Goal: Transaction & Acquisition: Purchase product/service

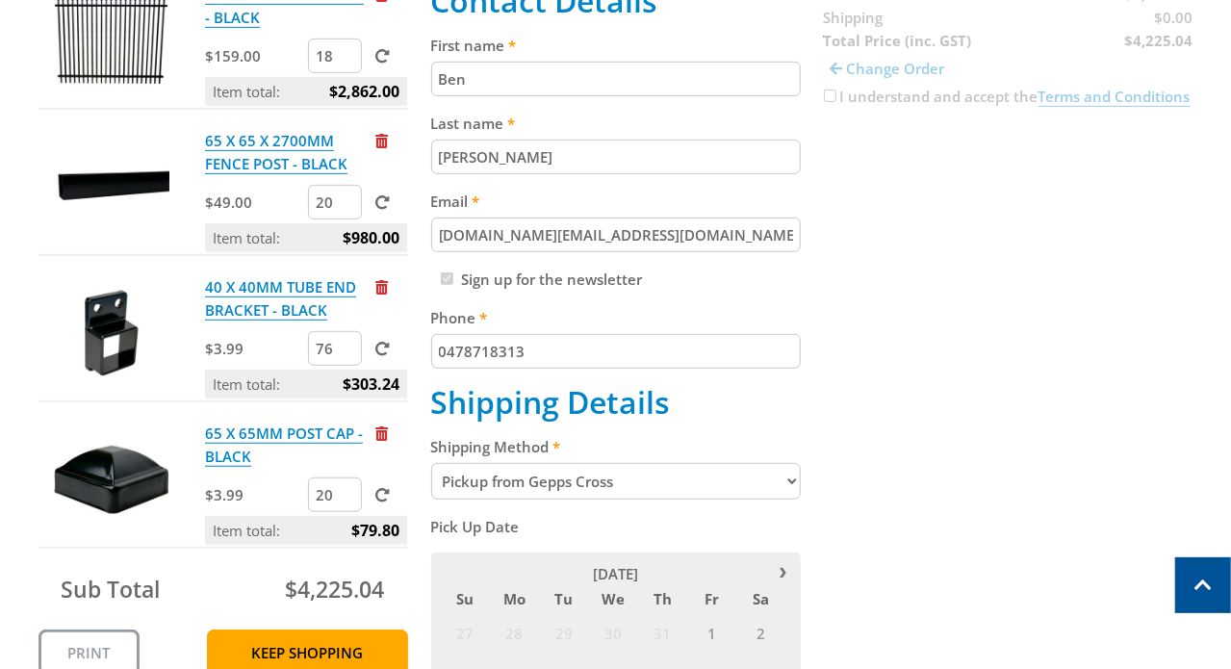
scroll to position [385, 0]
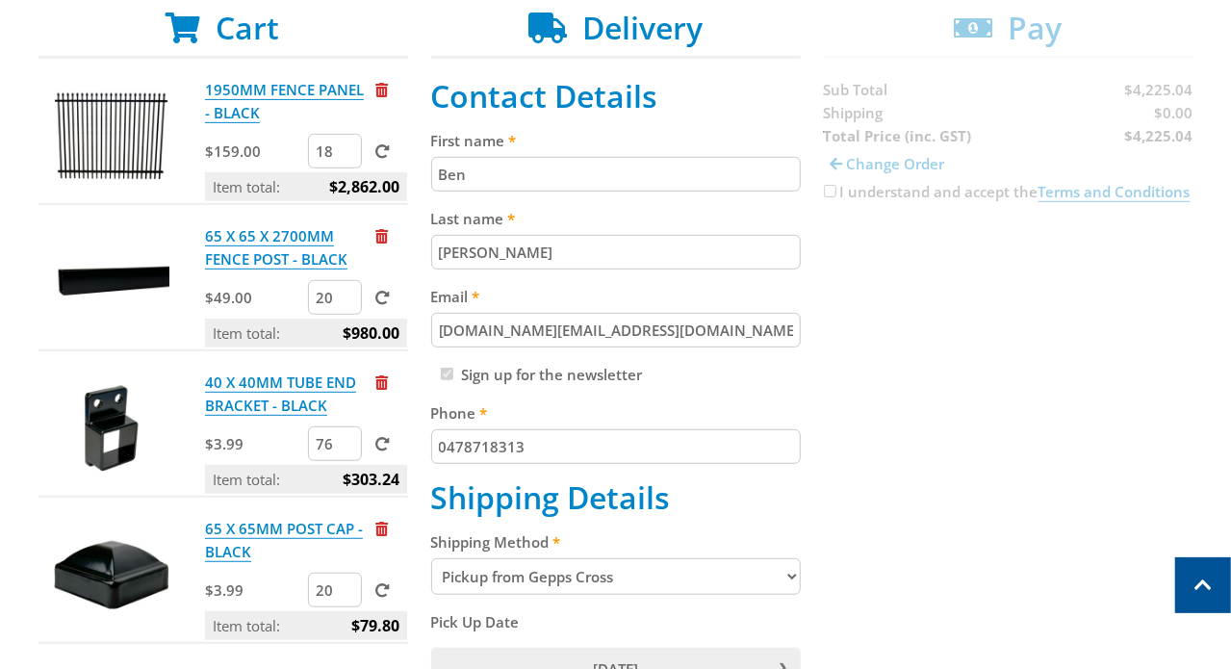
click at [470, 331] on input "sef.co@yahoo.com" at bounding box center [616, 330] width 370 height 35
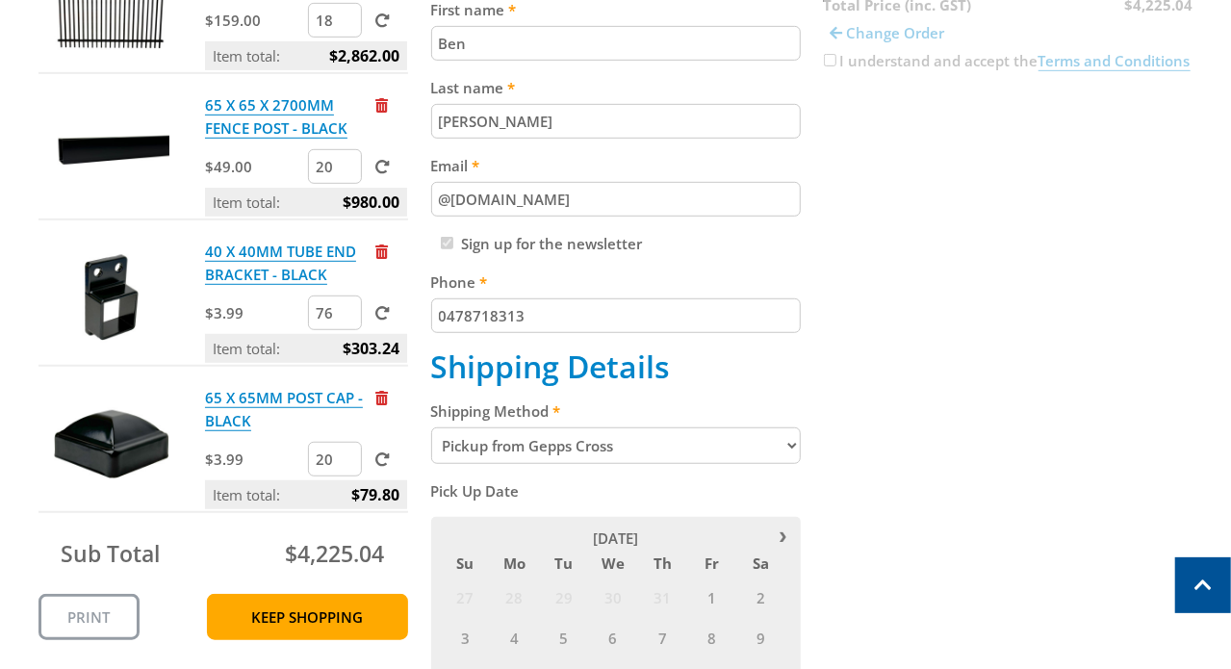
scroll to position [480, 0]
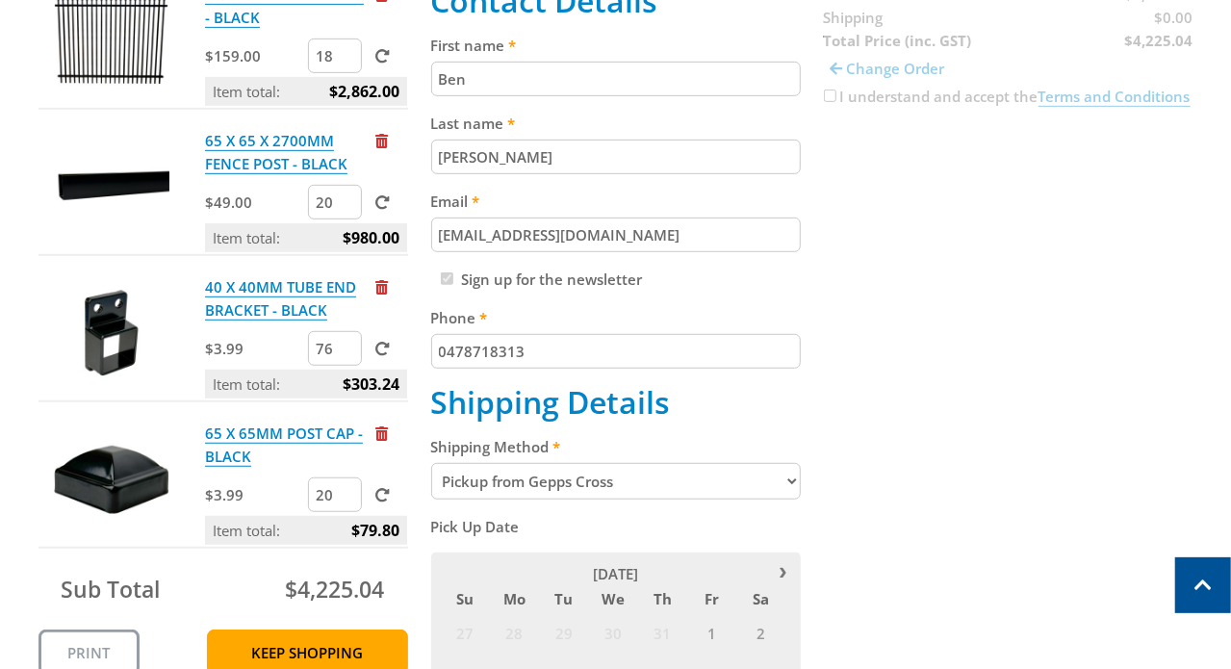
click at [653, 234] on input "wmfsa@yahoo.com" at bounding box center [616, 235] width 370 height 35
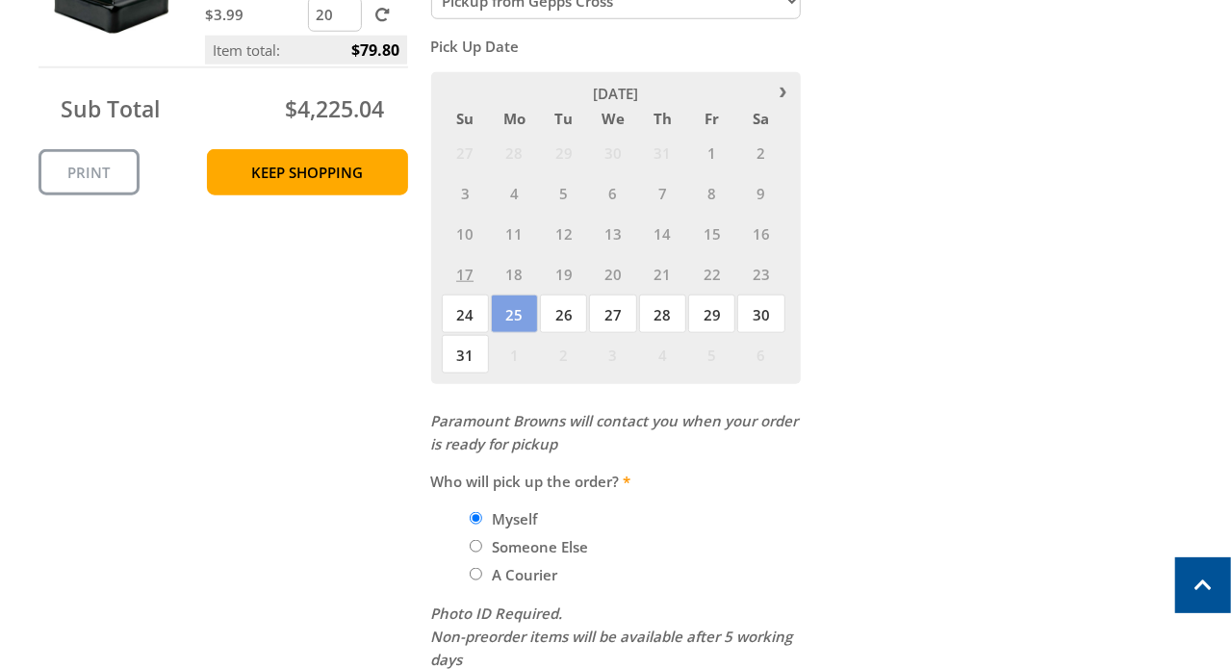
scroll to position [1155, 0]
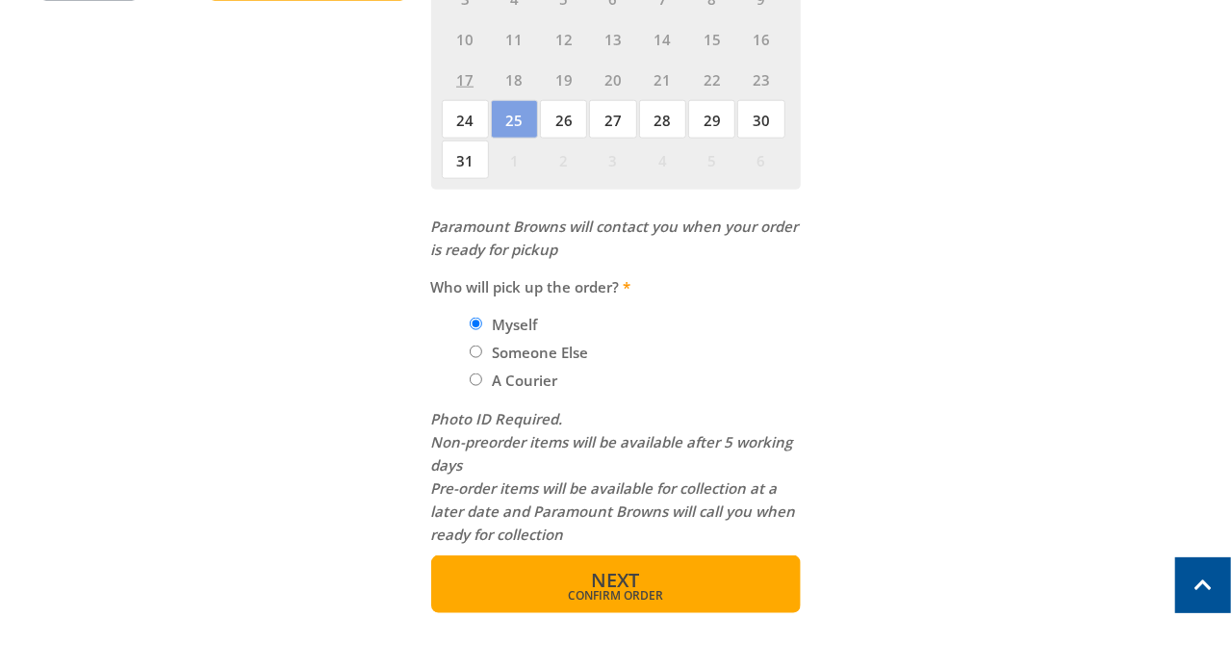
type input "wmfsa@yahoo.com.au"
click at [626, 593] on span "Confirm order" at bounding box center [616, 596] width 287 height 12
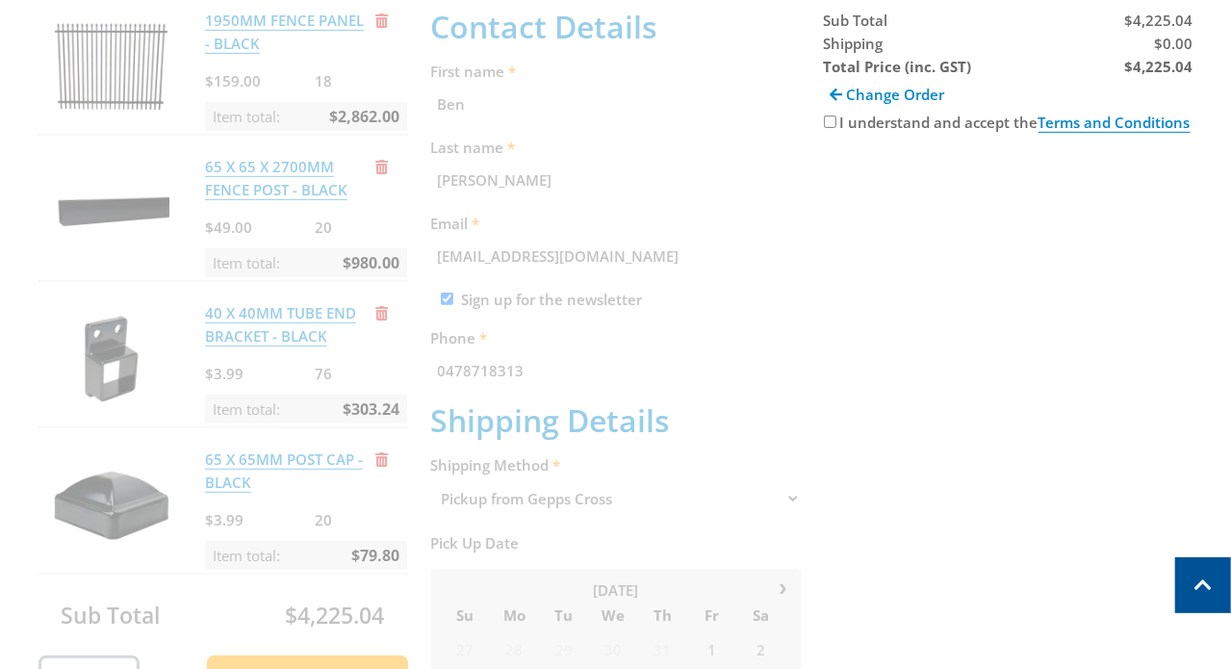
scroll to position [395, 0]
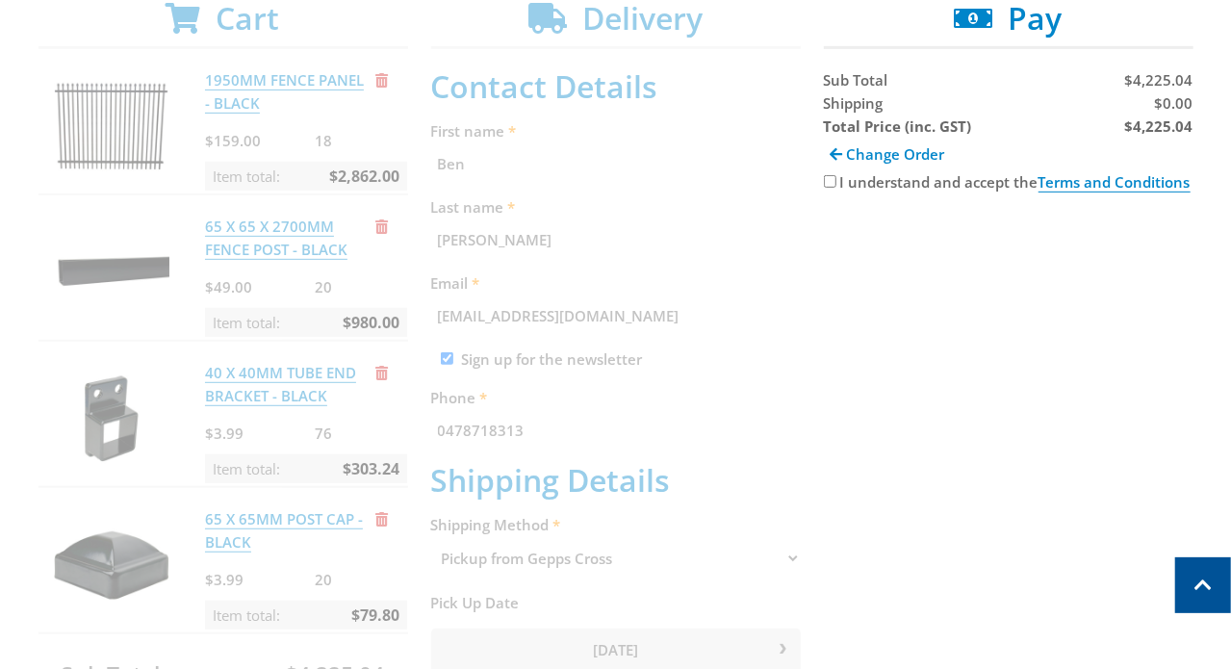
click at [834, 182] on input "I understand and accept the Terms and Conditions" at bounding box center [830, 181] width 13 height 13
checkbox input "true"
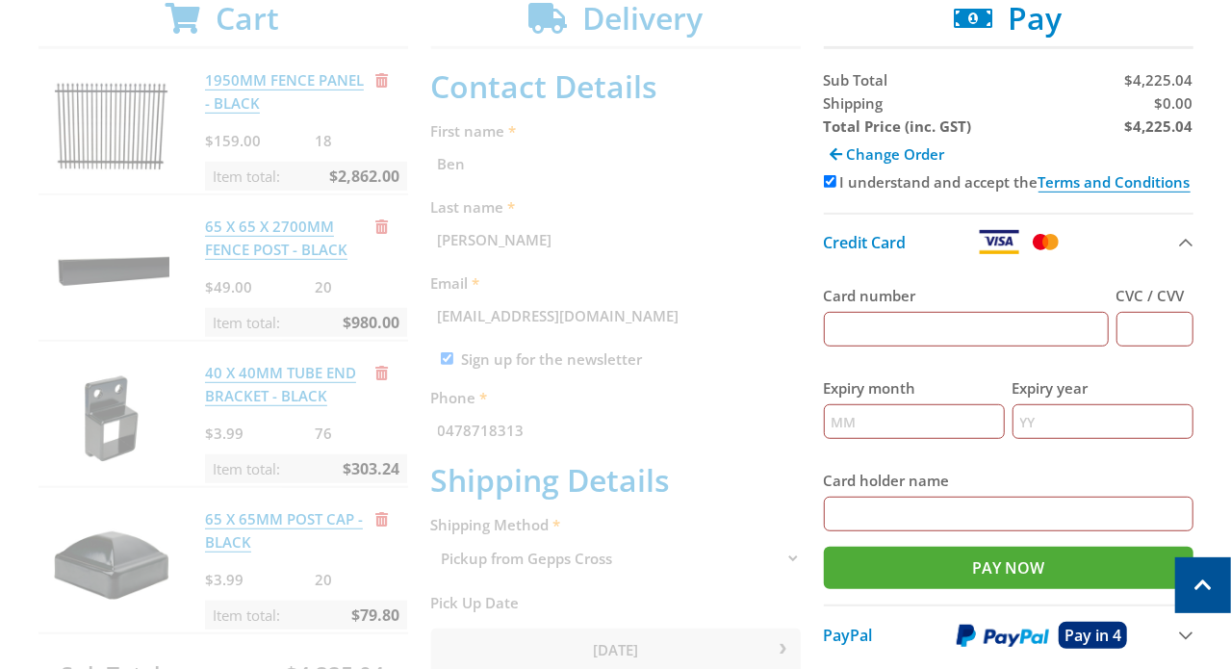
click at [1031, 330] on input "Card number" at bounding box center [966, 329] width 285 height 35
type input "5326555250894028"
type input "730"
type input "03"
type input "2028"
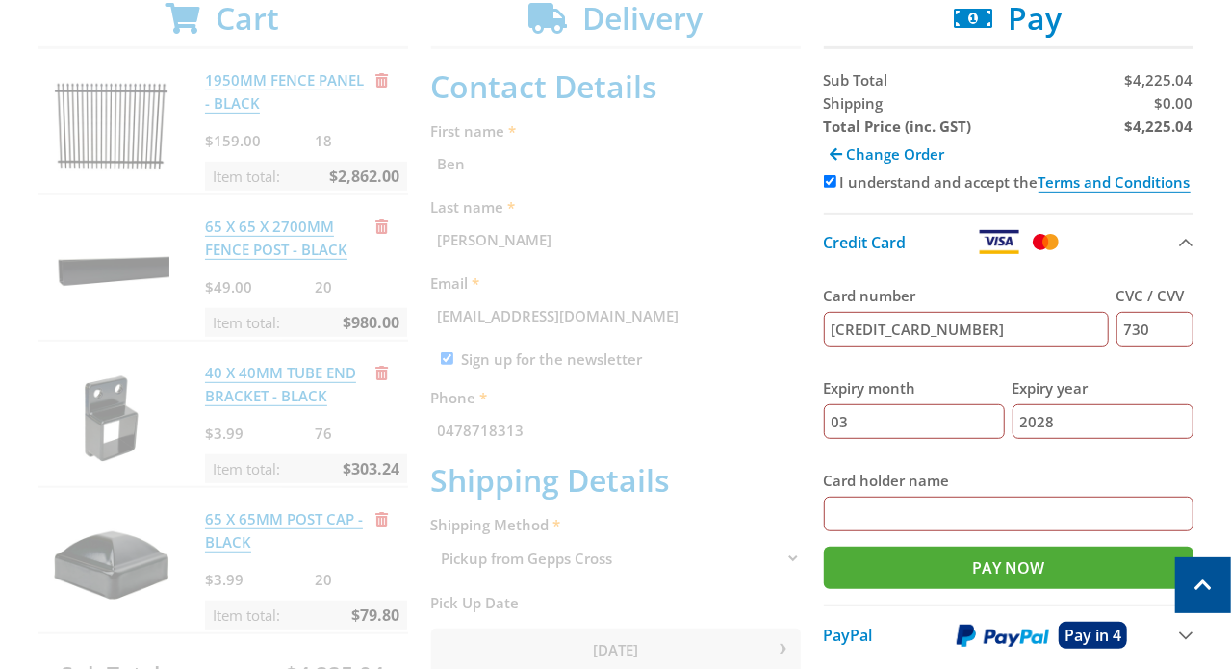
type input "Haylie Callow"
click at [1049, 419] on input "2028" at bounding box center [1103, 421] width 181 height 35
type input "28"
click at [877, 512] on input "Haylie Callow" at bounding box center [1009, 514] width 370 height 35
drag, startPoint x: 885, startPoint y: 512, endPoint x: 826, endPoint y: 516, distance: 58.9
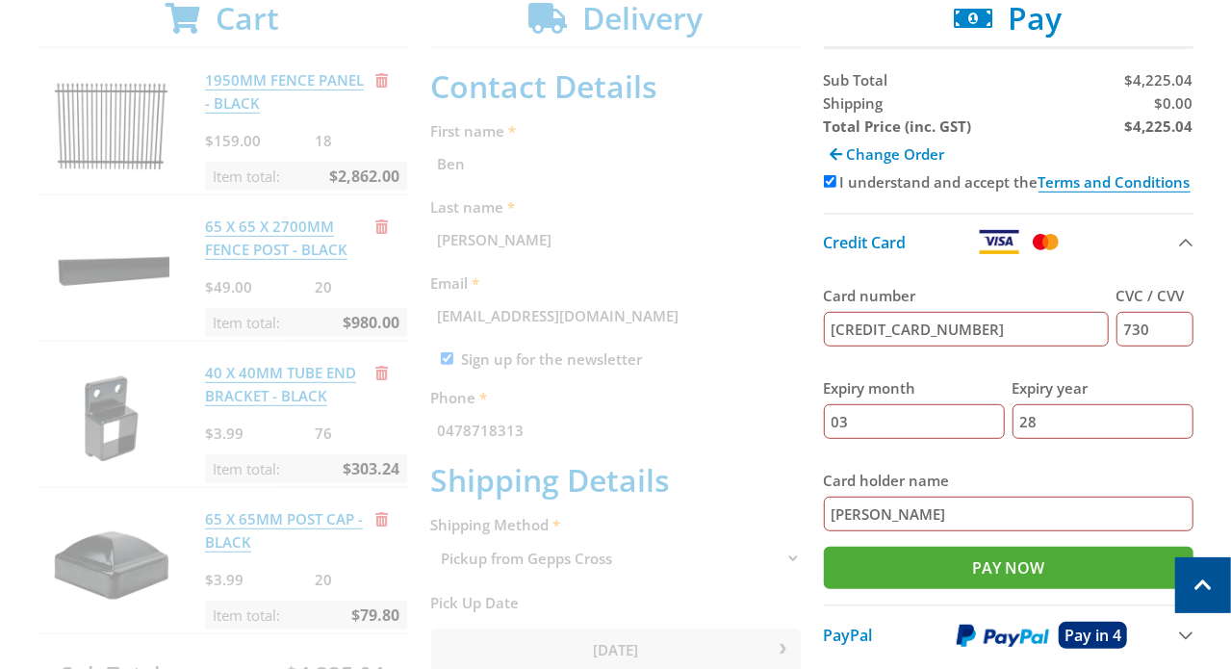
click at [826, 516] on div "Cart 1950MM FENCE PANEL - BLACK $159.00 18 Item total: $2,862.00 65 X 65 X 2700…" at bounding box center [616, 682] width 1155 height 1364
type input "Benjamin Callow"
click at [986, 561] on input "Pay Now" at bounding box center [1009, 568] width 370 height 42
type input "Paying..."
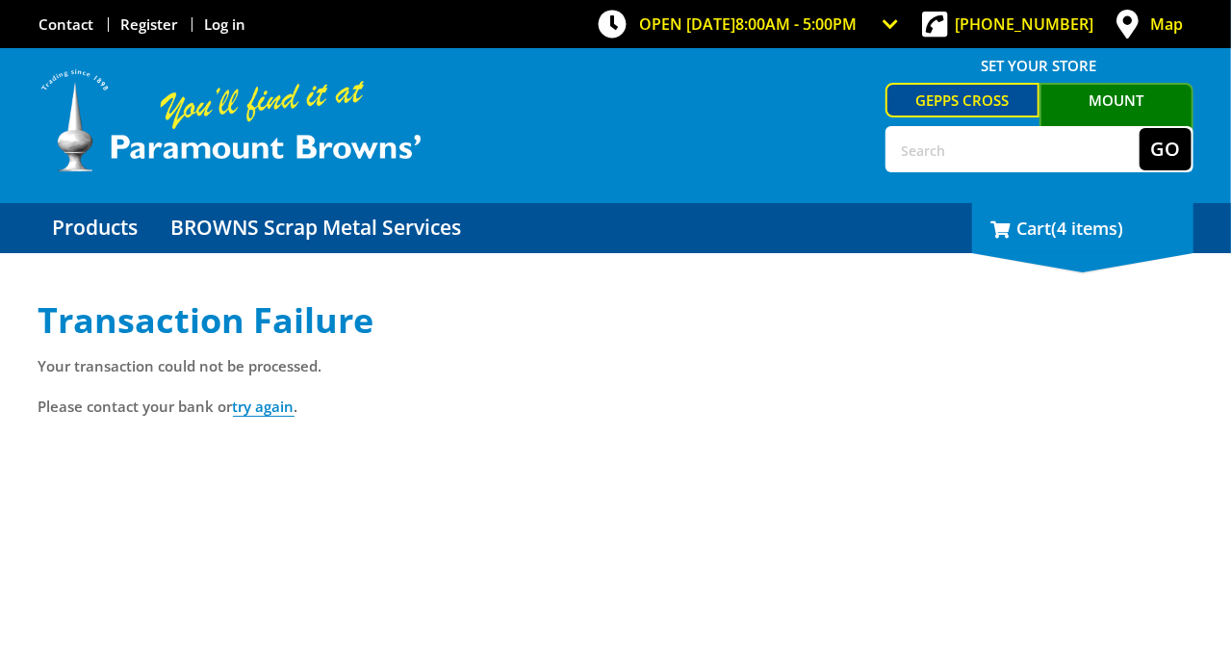
click at [1060, 226] on div "4 Cart (4 items)" at bounding box center [1082, 228] width 221 height 50
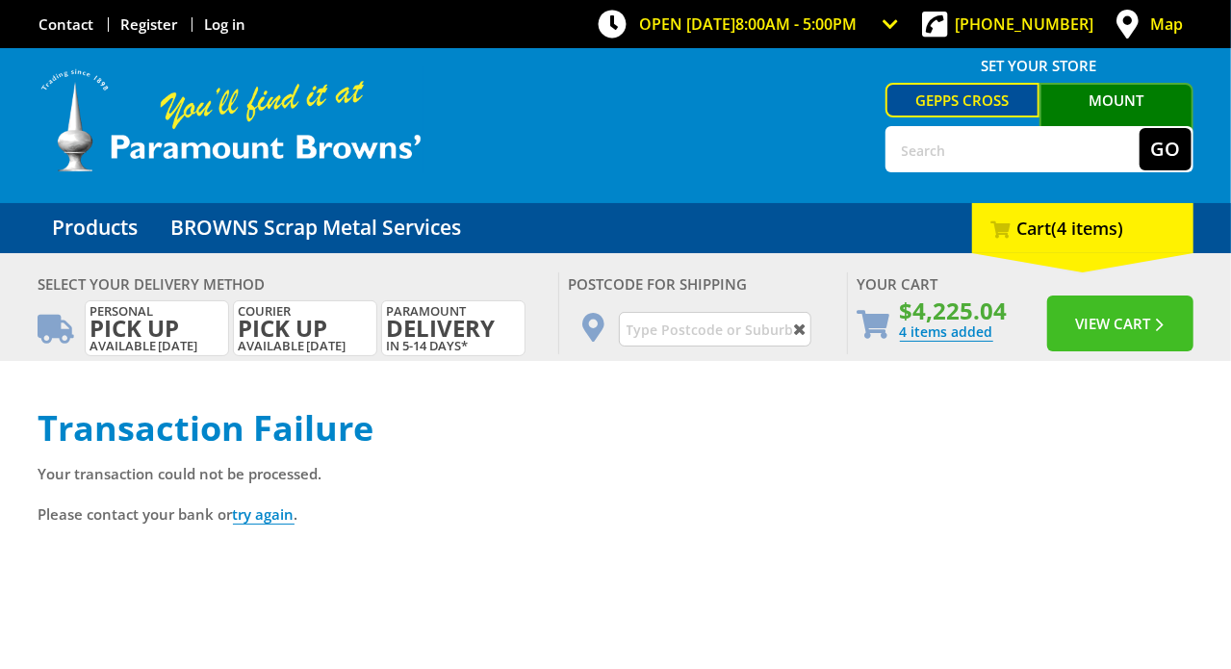
click at [1100, 327] on button "View Cart" at bounding box center [1121, 324] width 146 height 56
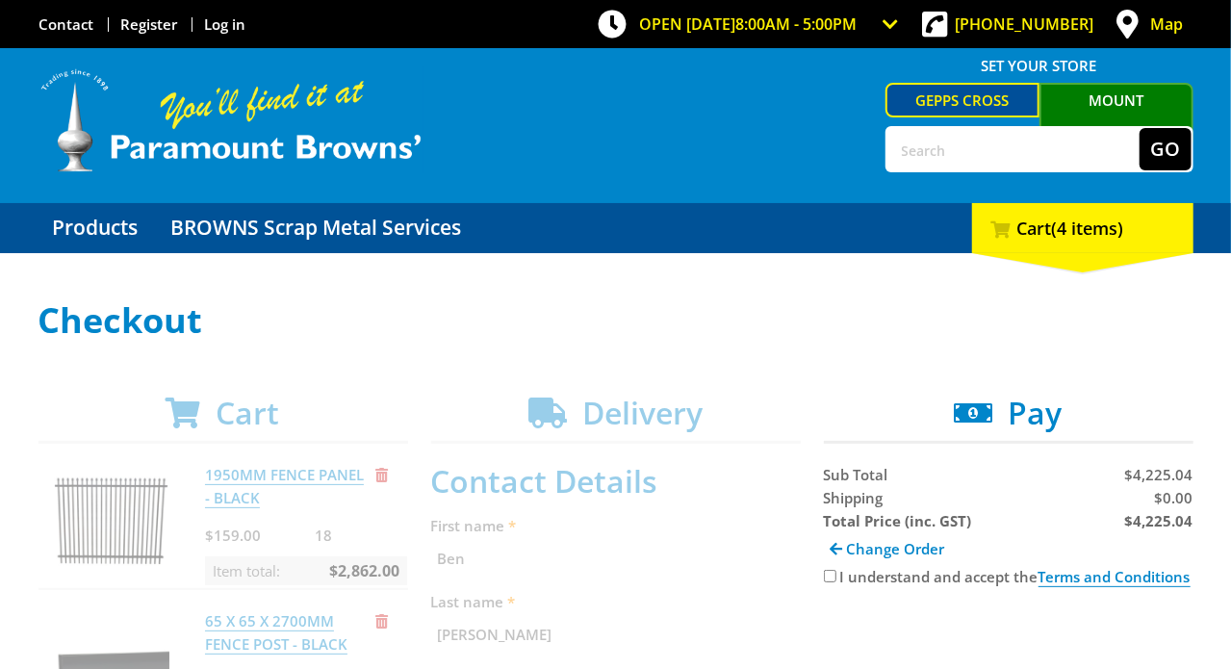
scroll to position [288, 0]
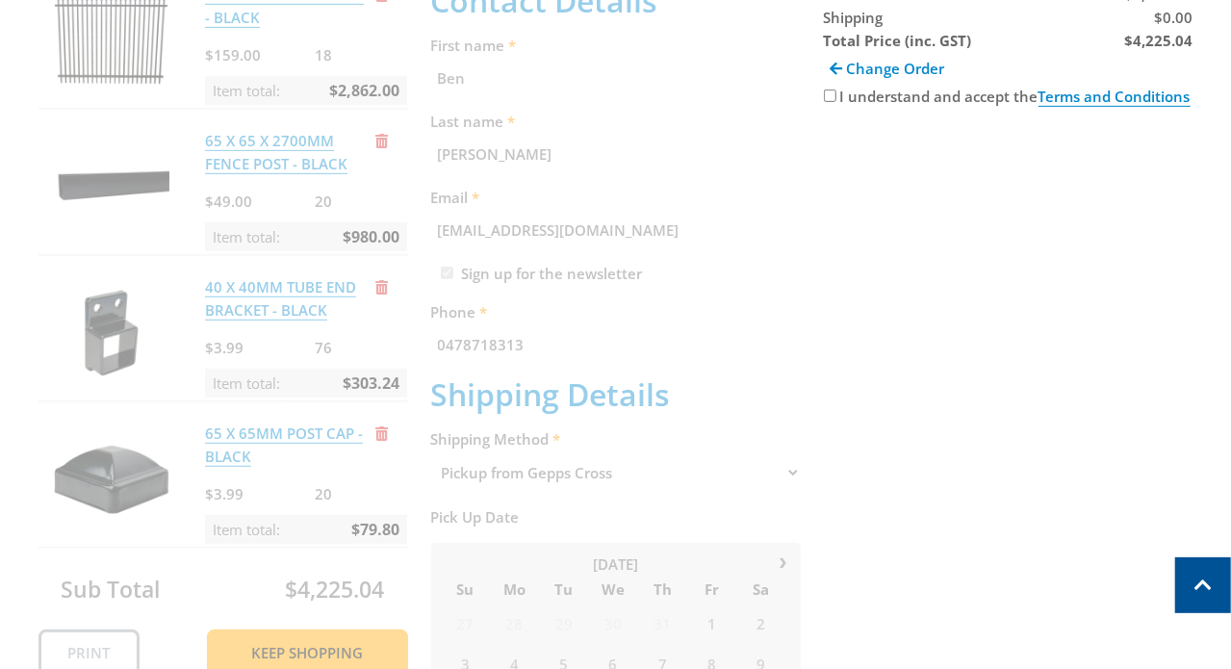
scroll to position [770, 0]
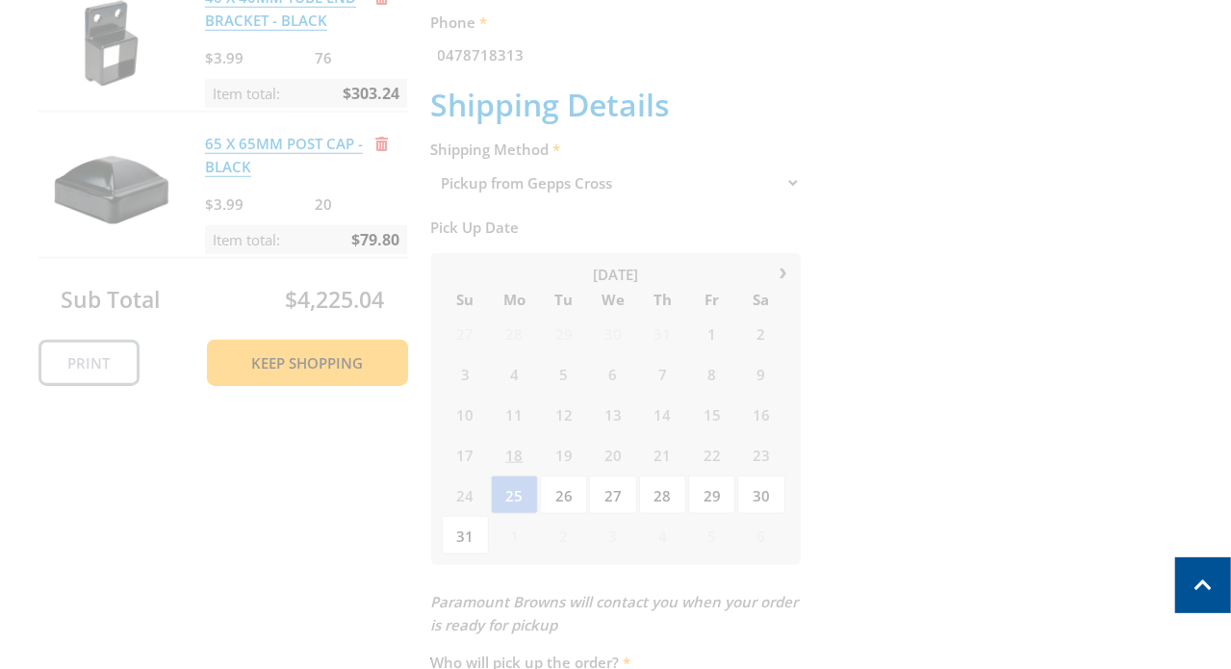
click at [877, 296] on div "Cart 1950MM FENCE PANEL - BLACK $159.00 18 Item total: $2,862.00 65 X 65 X 2700…" at bounding box center [616, 307] width 1155 height 1364
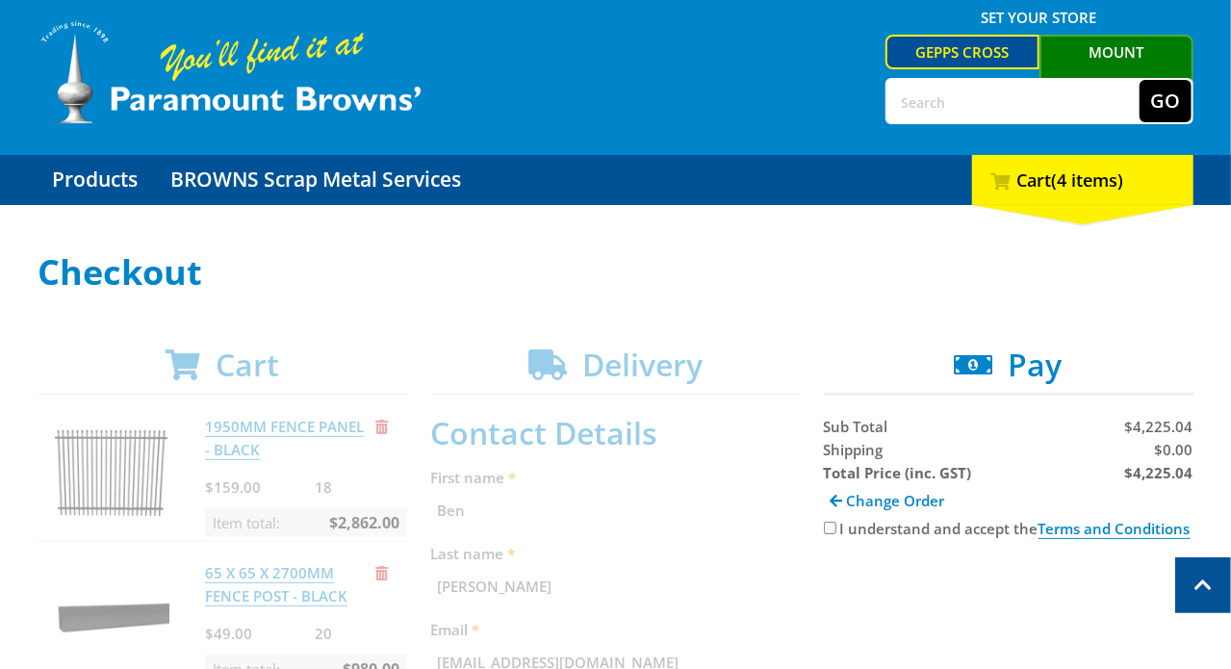
scroll to position [0, 0]
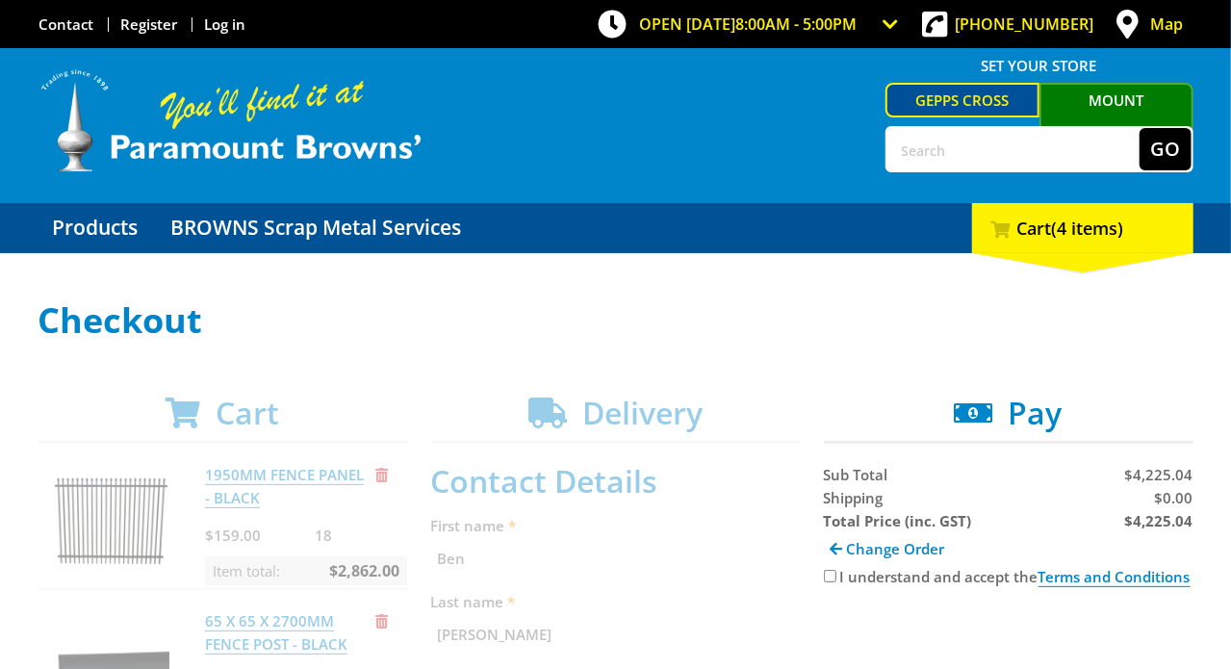
click at [905, 336] on h1 "Checkout" at bounding box center [616, 320] width 1155 height 39
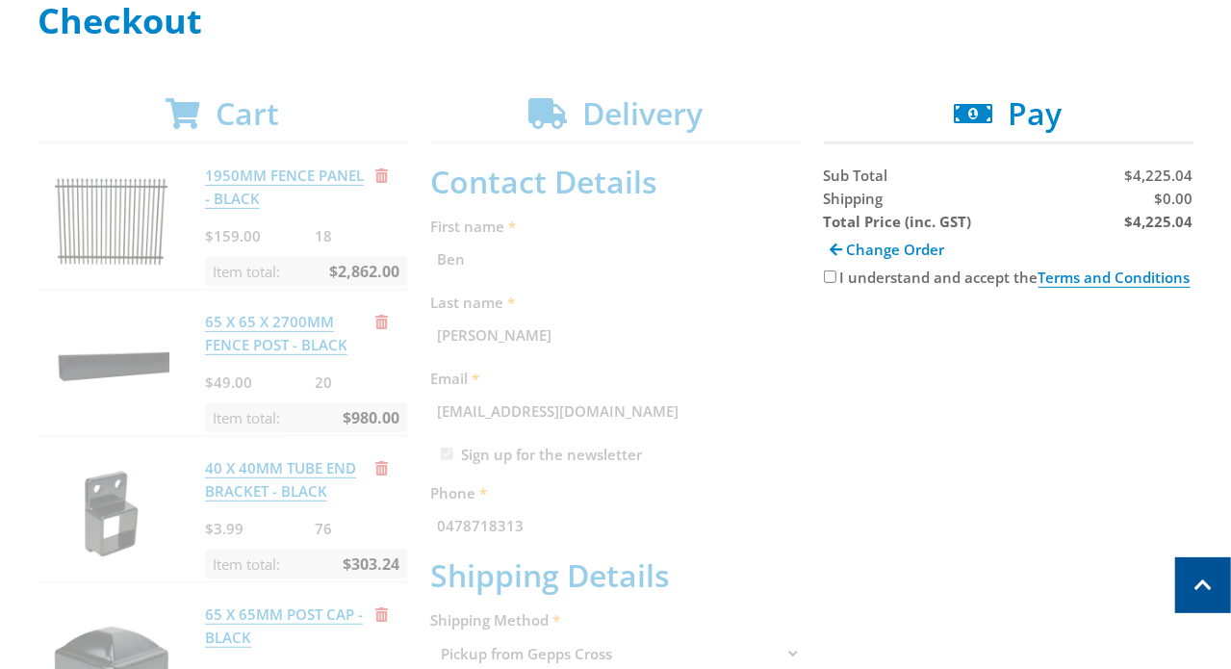
scroll to position [288, 0]
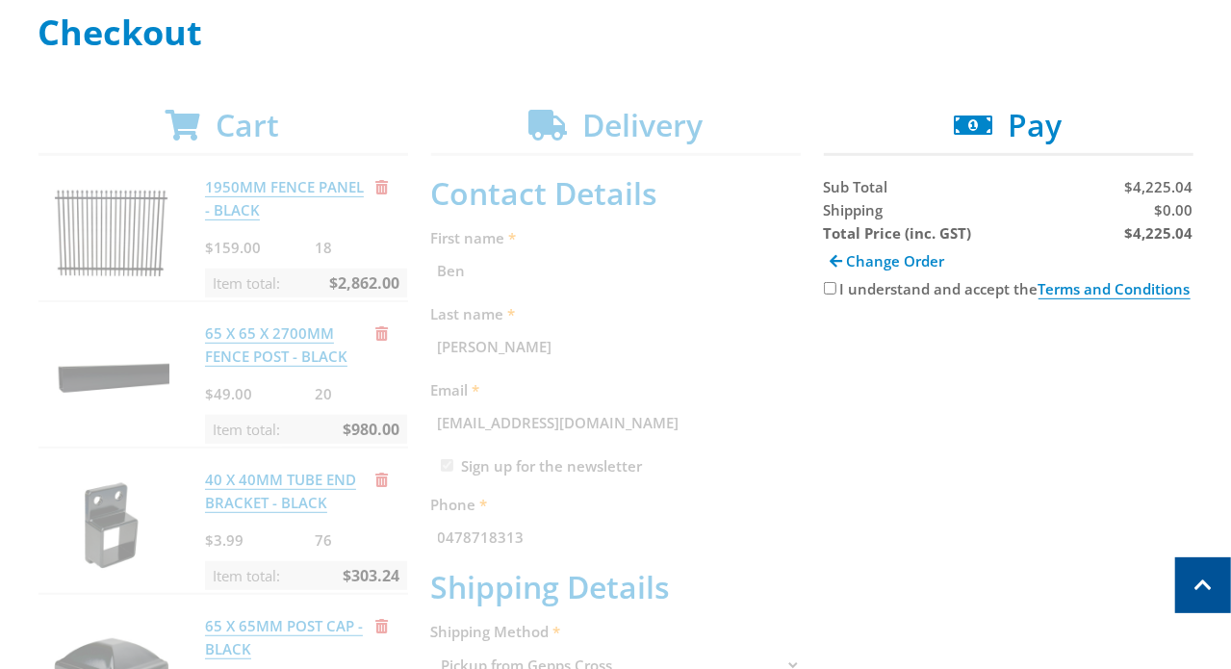
click at [837, 288] on input "I understand and accept the Terms and Conditions" at bounding box center [830, 288] width 13 height 13
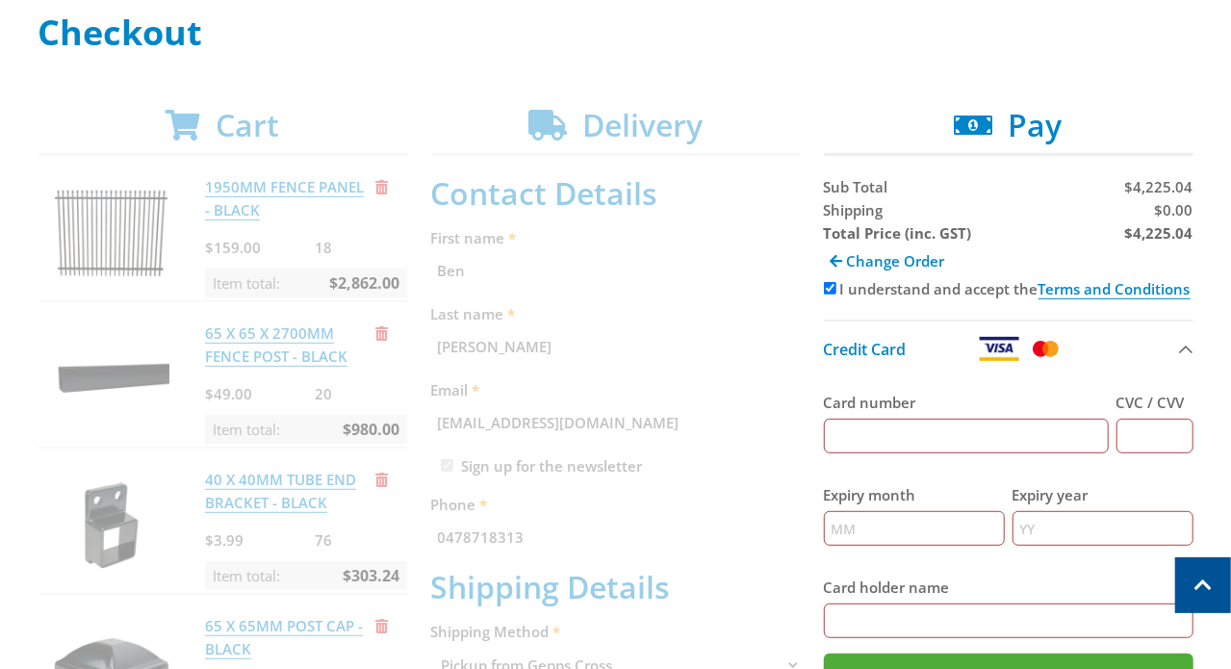
click at [837, 288] on input "I understand and accept the Terms and Conditions" at bounding box center [830, 288] width 13 height 13
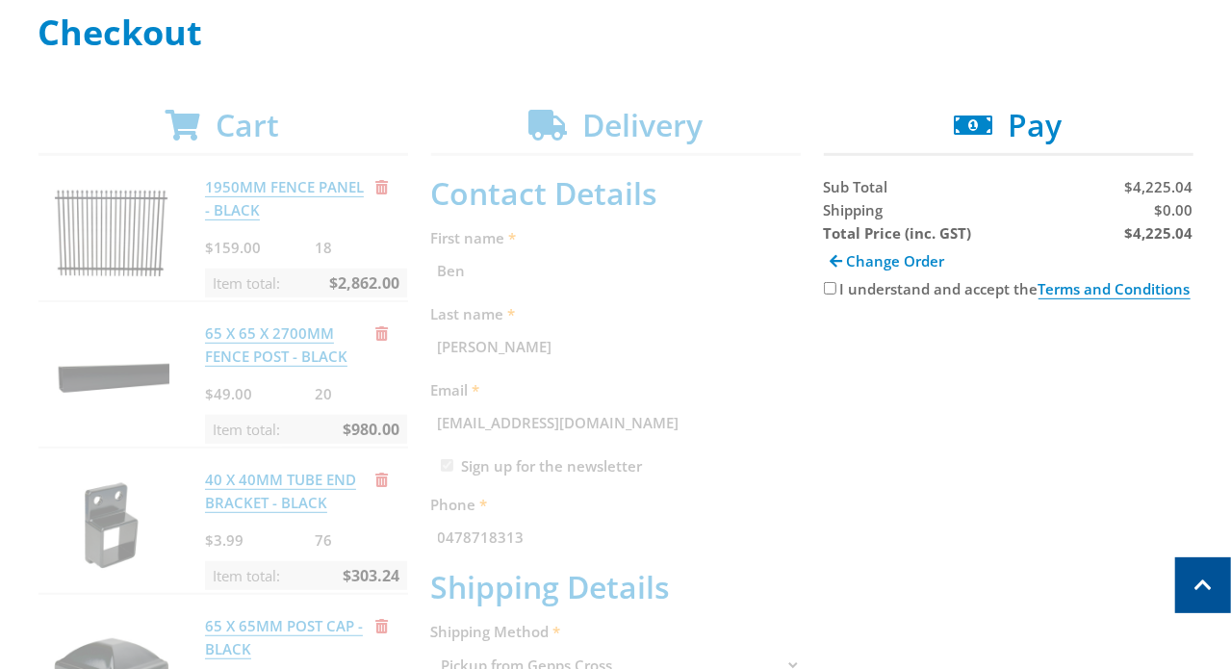
click at [837, 288] on input "I understand and accept the Terms and Conditions" at bounding box center [830, 288] width 13 height 13
checkbox input "true"
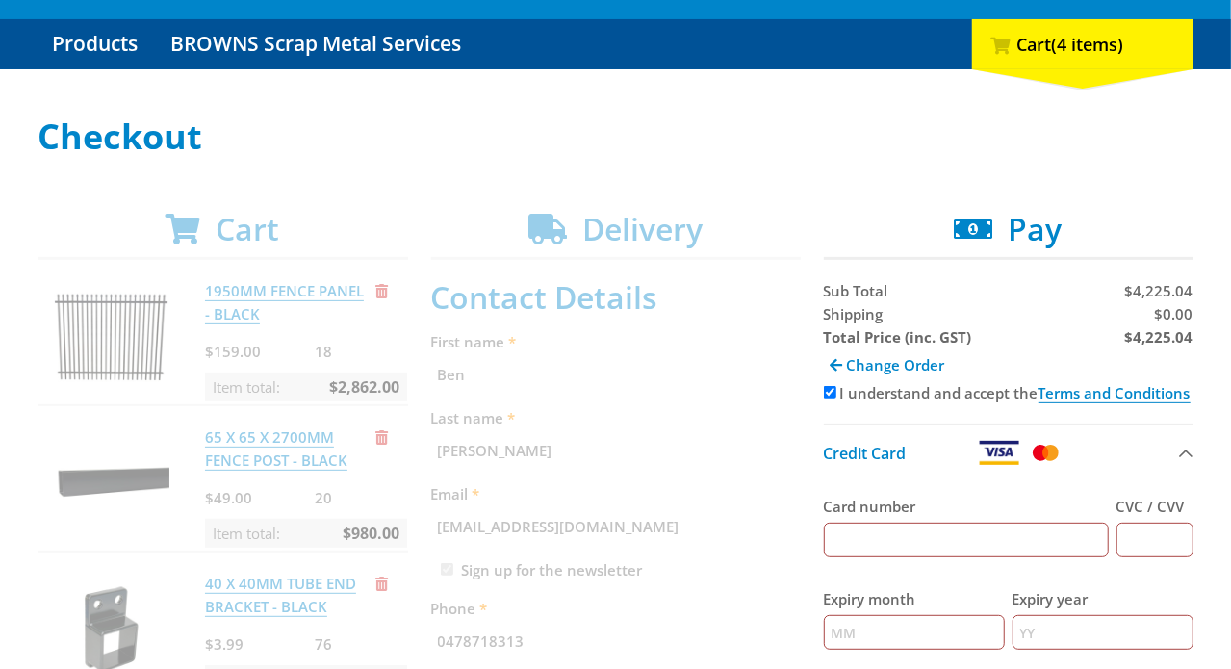
scroll to position [193, 0]
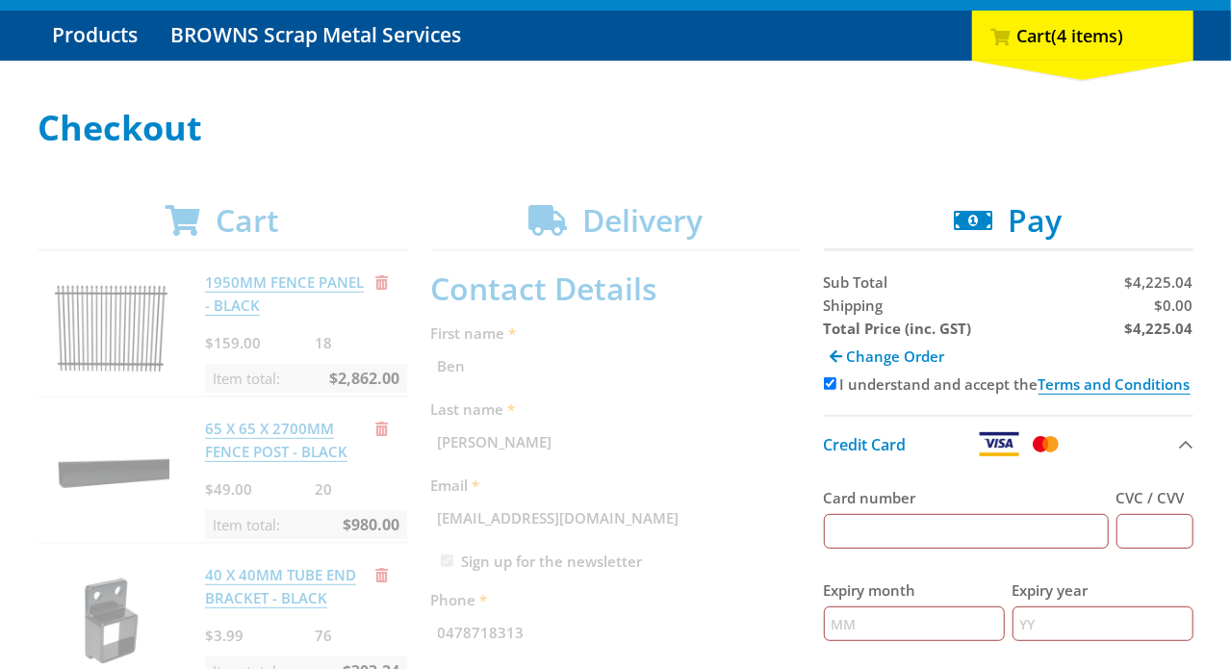
click at [1031, 531] on input "Card number" at bounding box center [966, 531] width 285 height 35
type input "5326555250894028"
type input "730"
type input "03"
type input "2028"
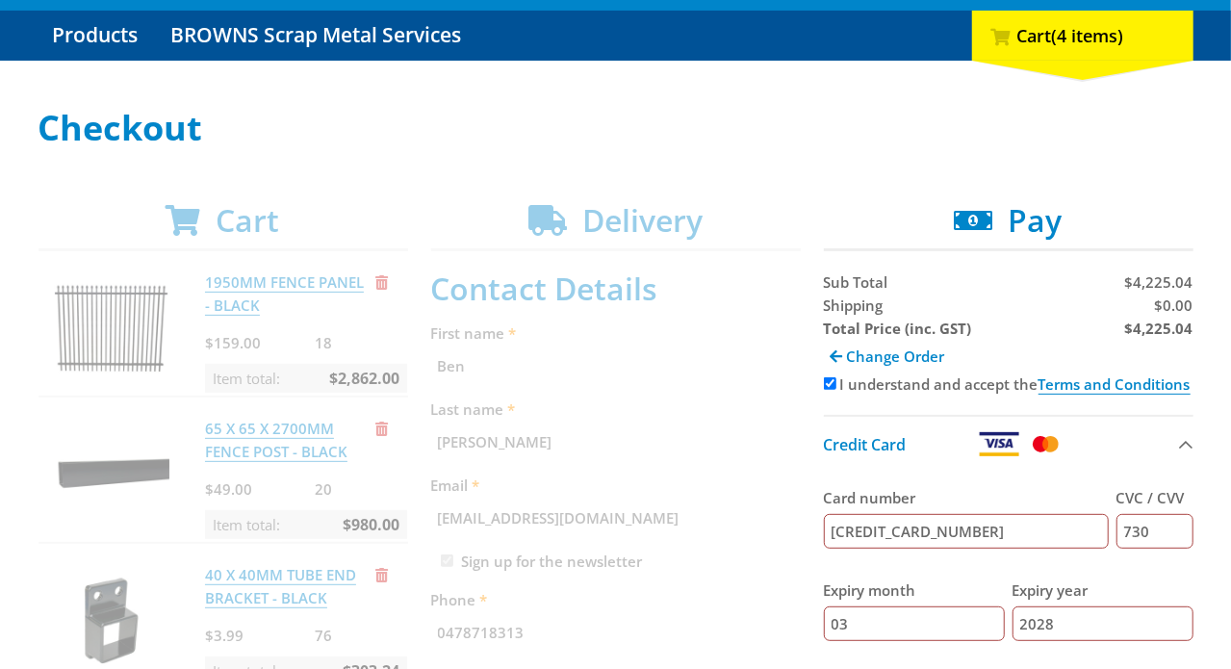
type input "Haylie Callow"
